Goal: Check status: Check status

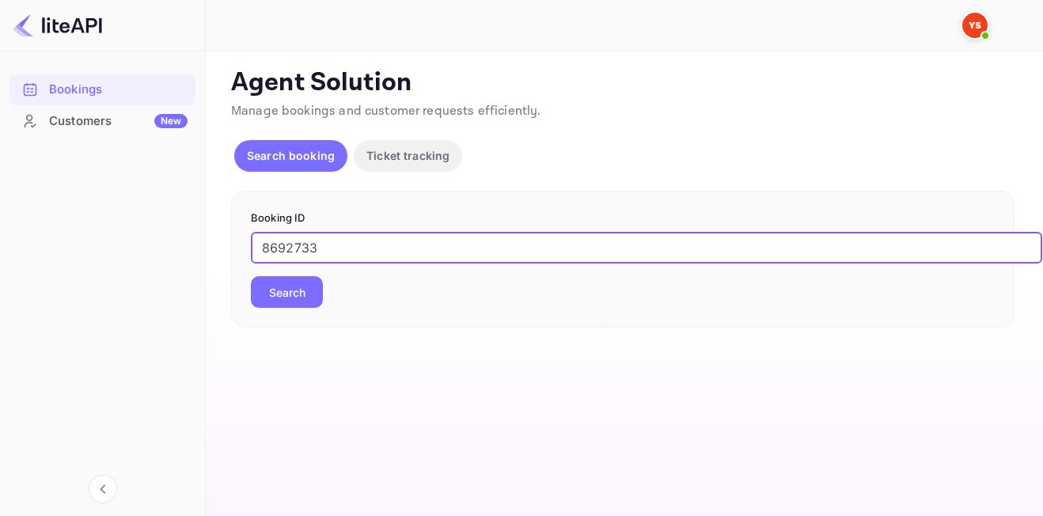
type input "8692733"
click at [286, 286] on button "Search" at bounding box center [287, 292] width 72 height 32
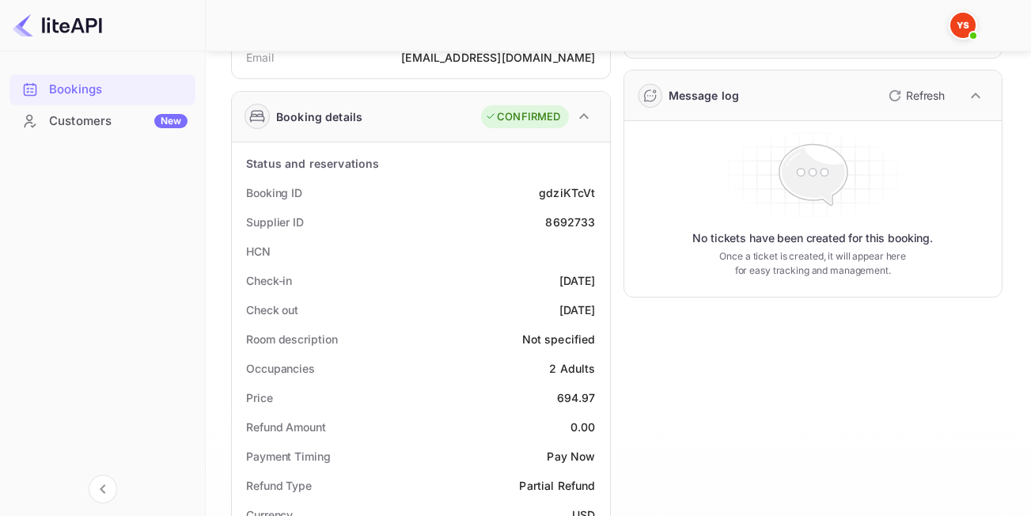
scroll to position [192, 0]
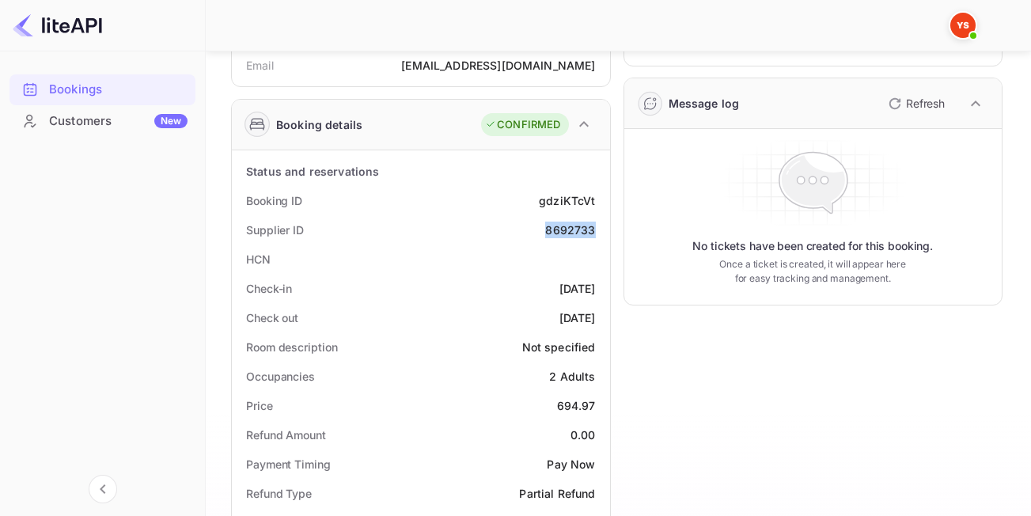
drag, startPoint x: 545, startPoint y: 229, endPoint x: 604, endPoint y: 234, distance: 58.8
copy div "8692733"
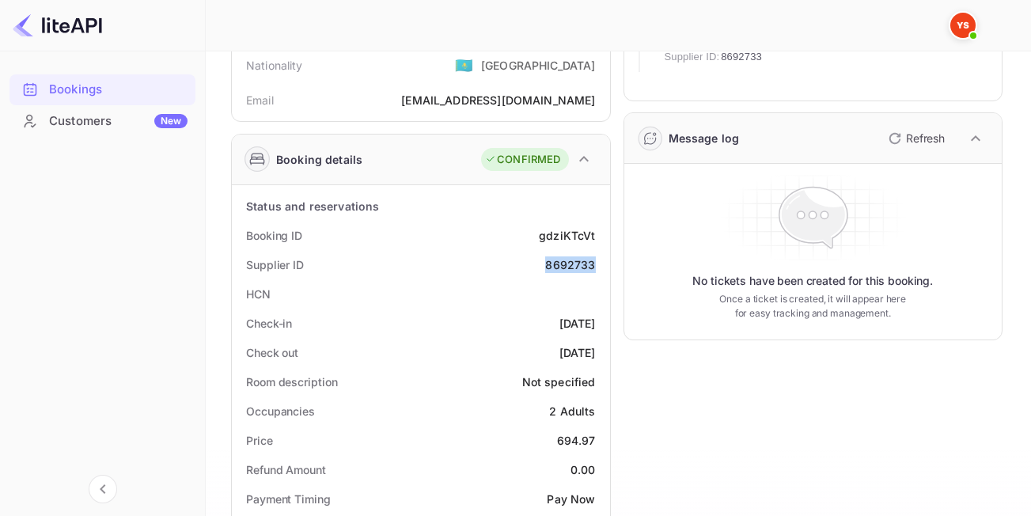
scroll to position [16, 0]
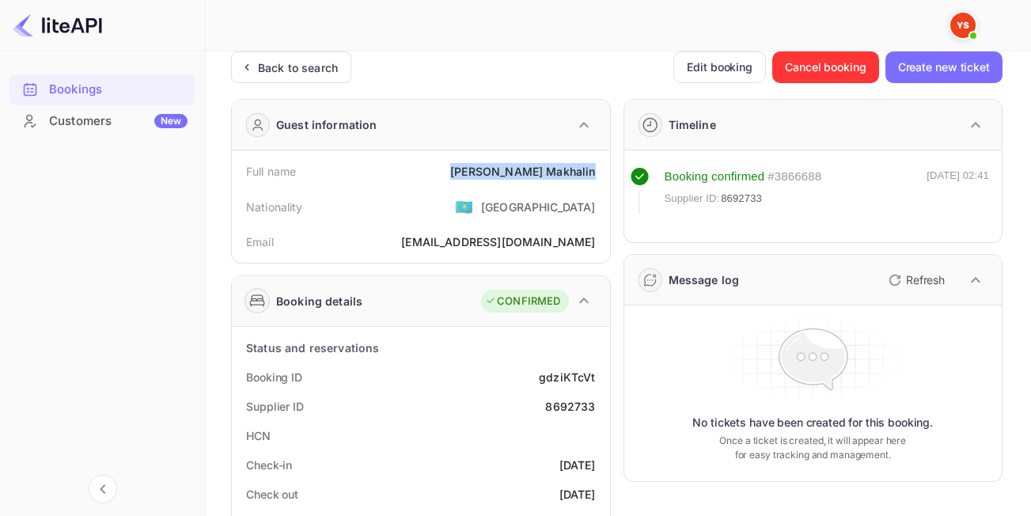
drag, startPoint x: 486, startPoint y: 166, endPoint x: 593, endPoint y: 181, distance: 107.8
click at [593, 181] on div "Full name [PERSON_NAME]" at bounding box center [420, 171] width 365 height 29
copy div "[PERSON_NAME]"
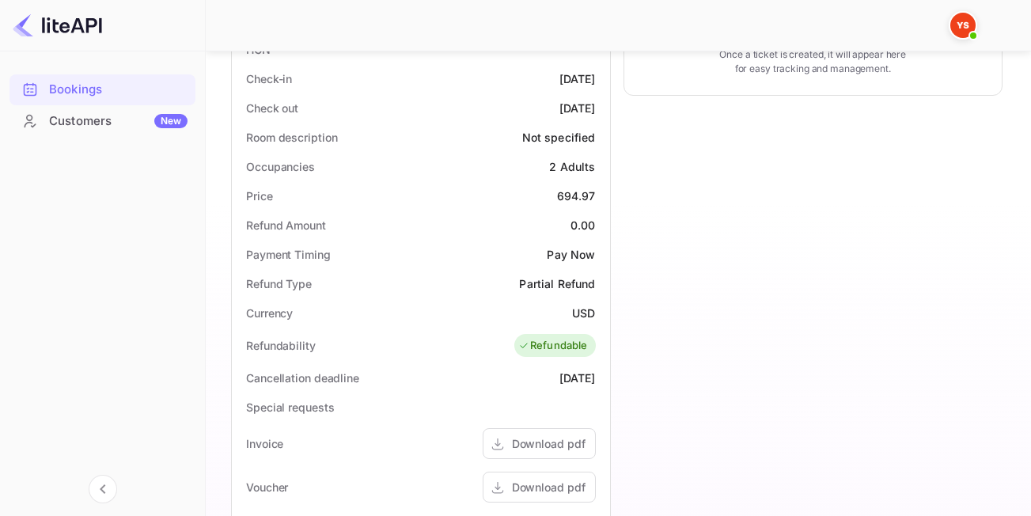
scroll to position [406, 0]
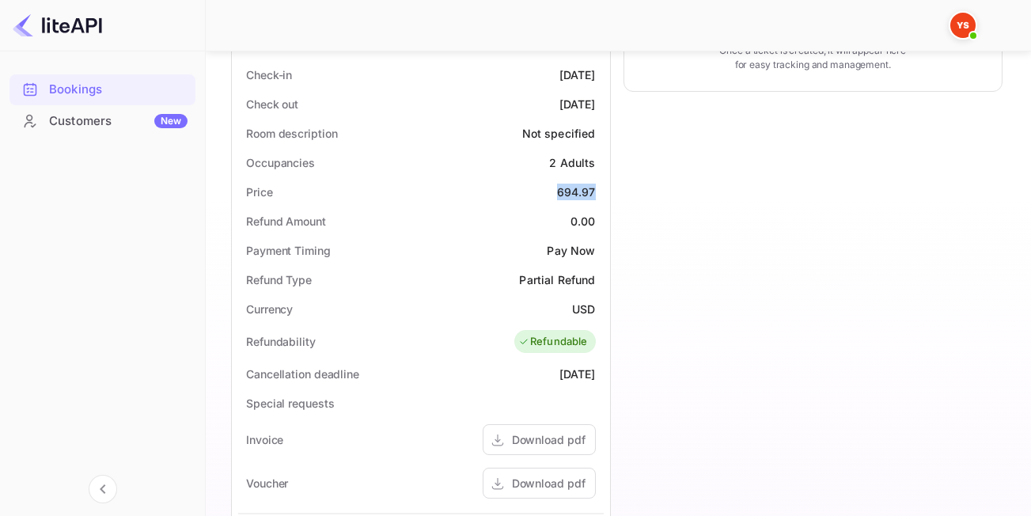
drag, startPoint x: 558, startPoint y: 193, endPoint x: 592, endPoint y: 193, distance: 34.8
click at [592, 193] on div "694.97" at bounding box center [576, 192] width 39 height 17
copy div "694.97"
drag, startPoint x: 574, startPoint y: 306, endPoint x: 596, endPoint y: 309, distance: 23.1
click at [596, 309] on div "Currency USD" at bounding box center [420, 308] width 365 height 29
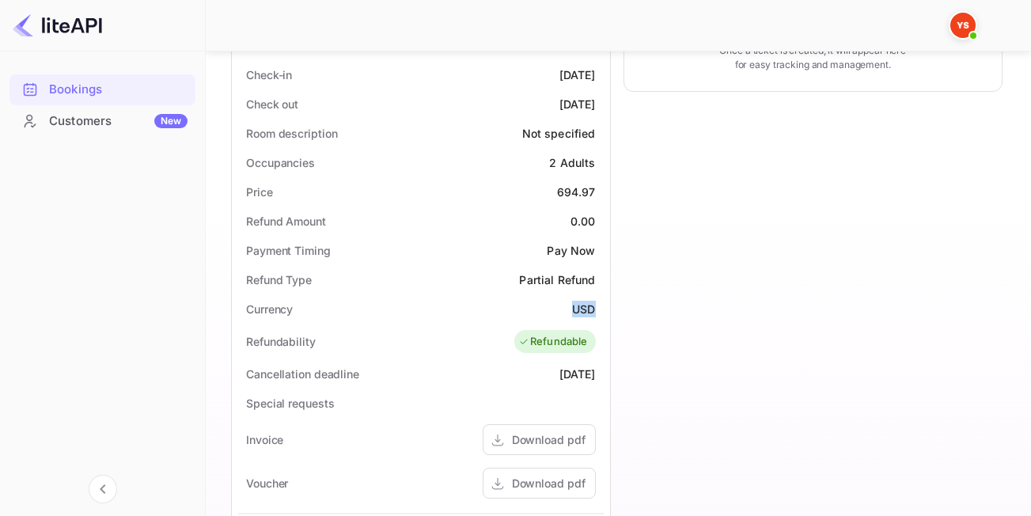
copy div "USD"
